Goal: Information Seeking & Learning: Learn about a topic

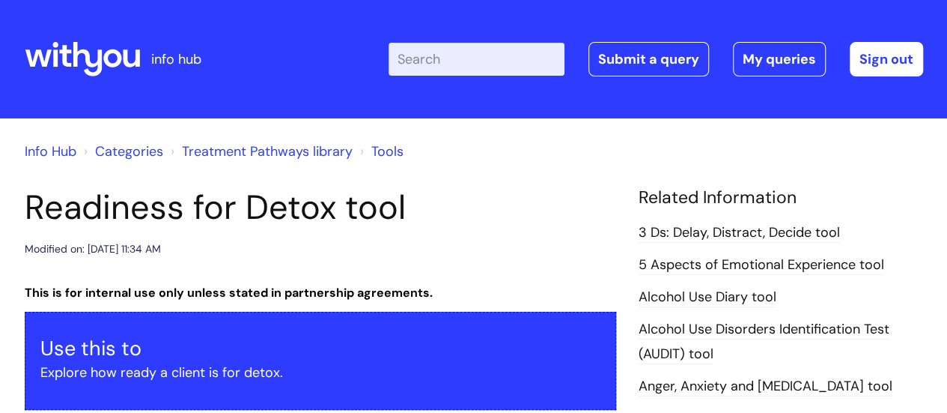
click at [503, 65] on input "Enter your search term here..." at bounding box center [477, 59] width 176 height 33
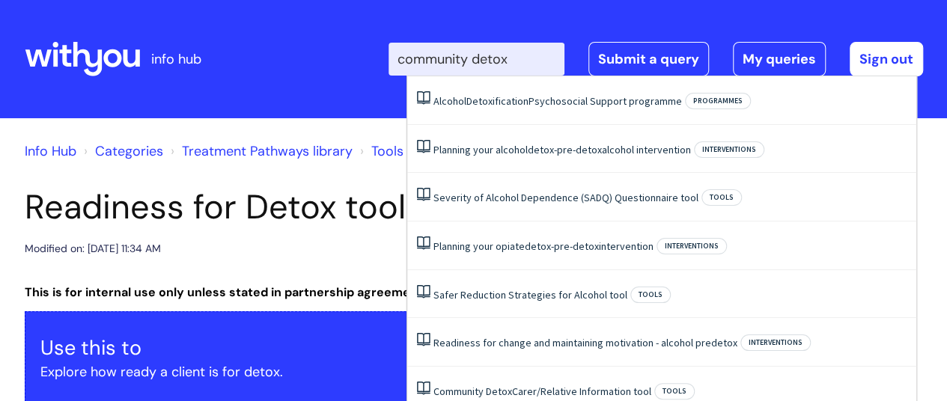
type input "community detox"
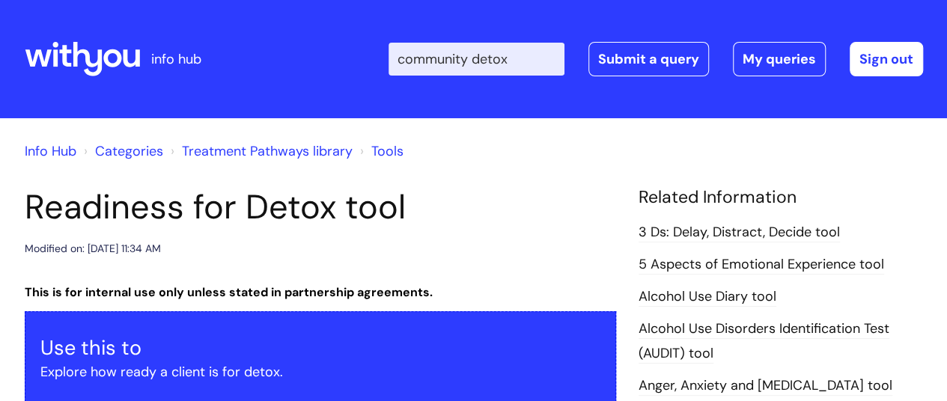
drag, startPoint x: 533, startPoint y: 58, endPoint x: 0, endPoint y: 10, distance: 535.4
click at [0, 10] on header "info hub Enter your search term here... community detox Search Submit a query M…" at bounding box center [473, 59] width 947 height 118
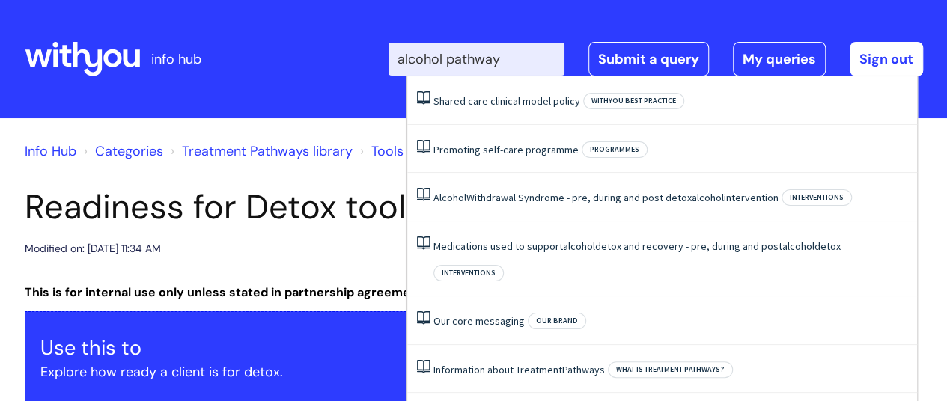
type input "alcohol pathway"
click button "Search" at bounding box center [0, 0] width 0 height 0
